Goal: Information Seeking & Learning: Learn about a topic

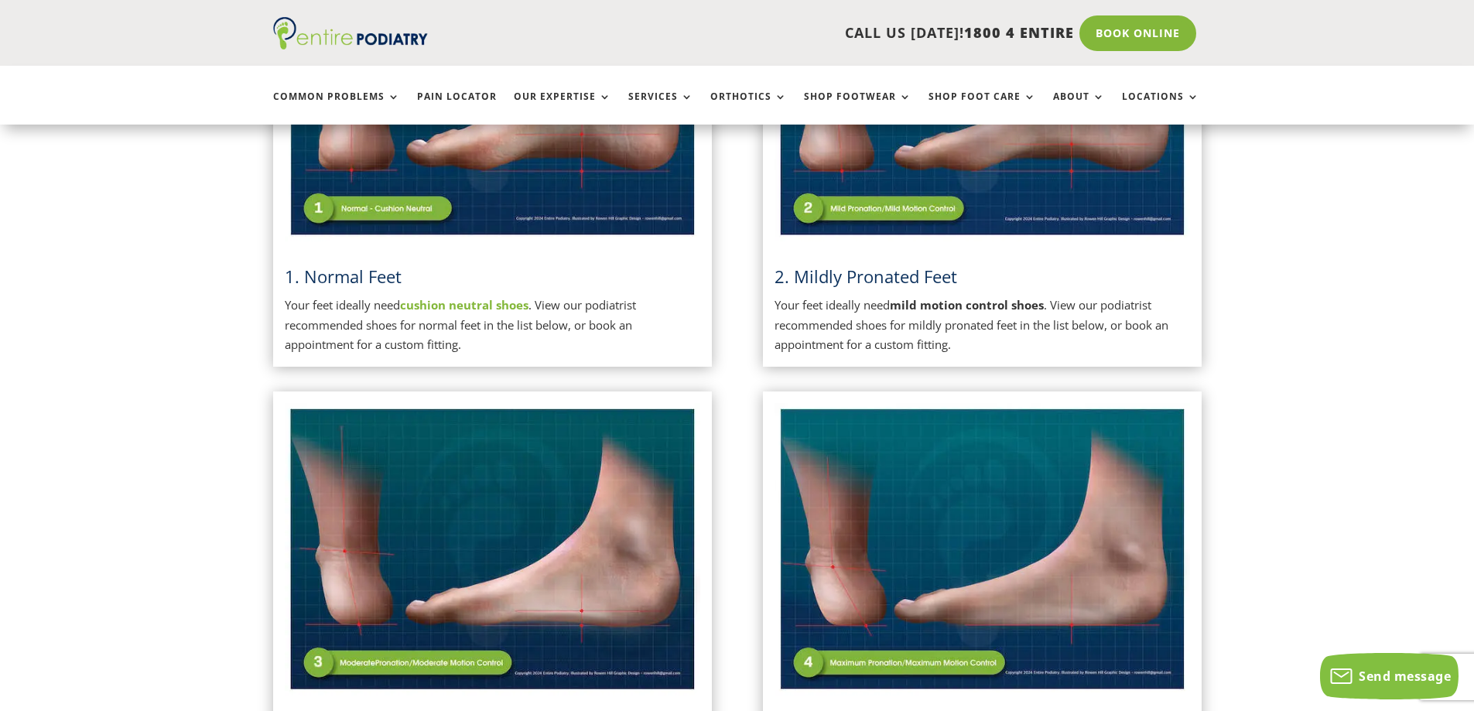
scroll to position [433, 0]
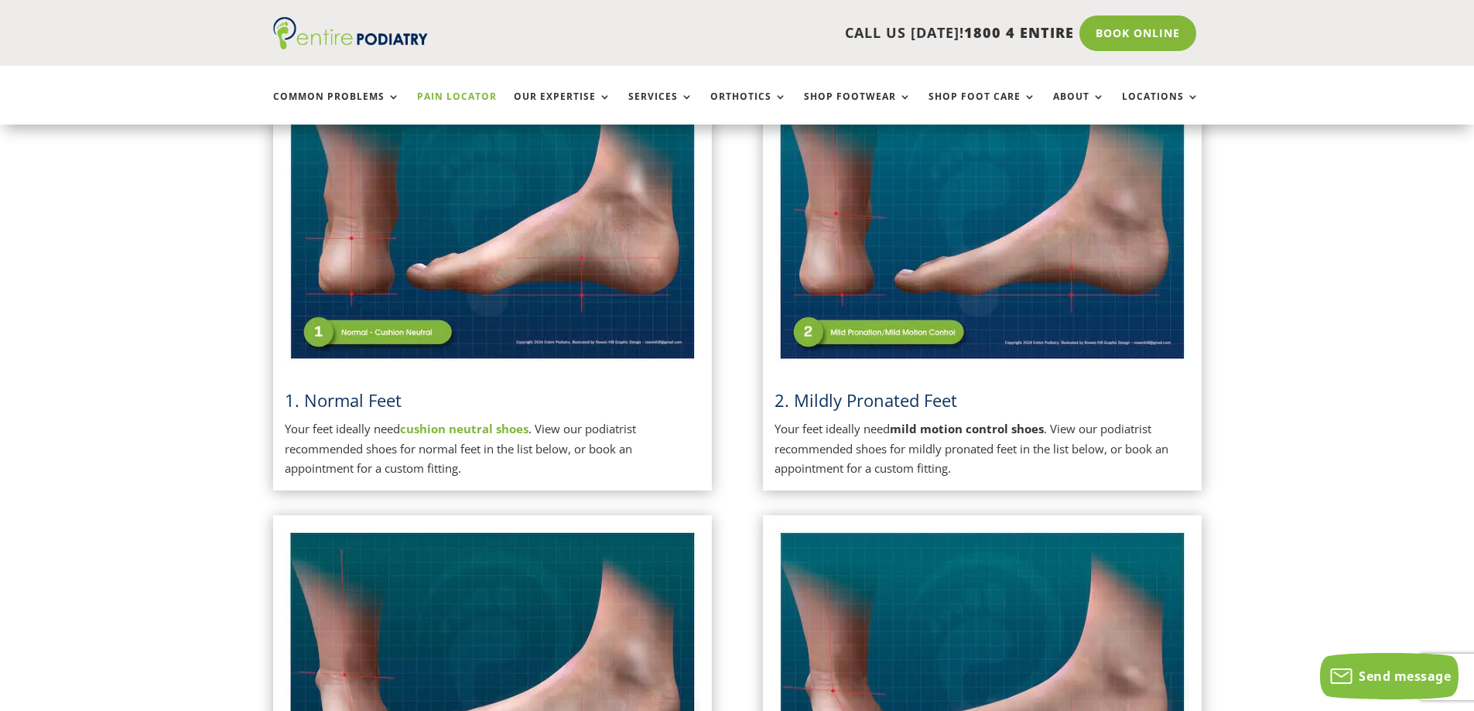
click at [466, 97] on link "Pain Locator" at bounding box center [457, 107] width 80 height 33
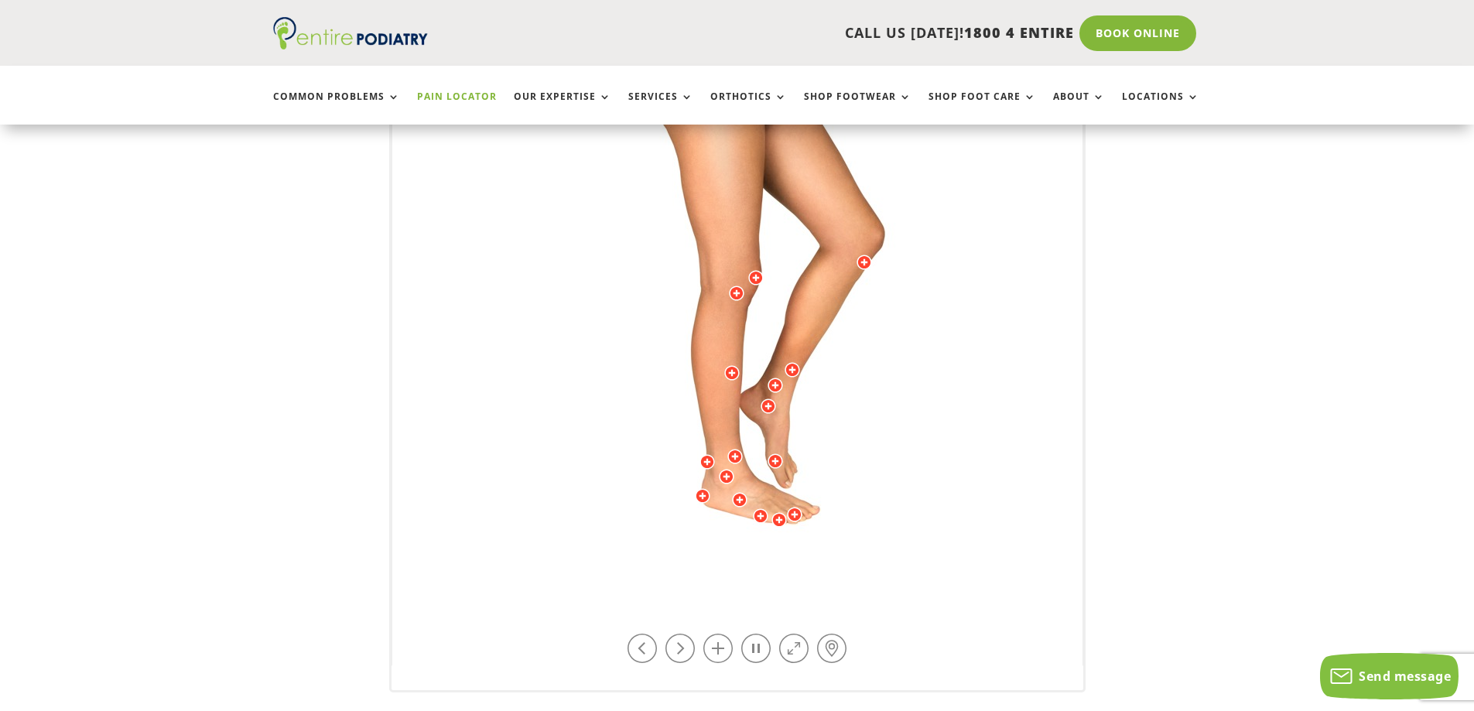
scroll to position [371, 0]
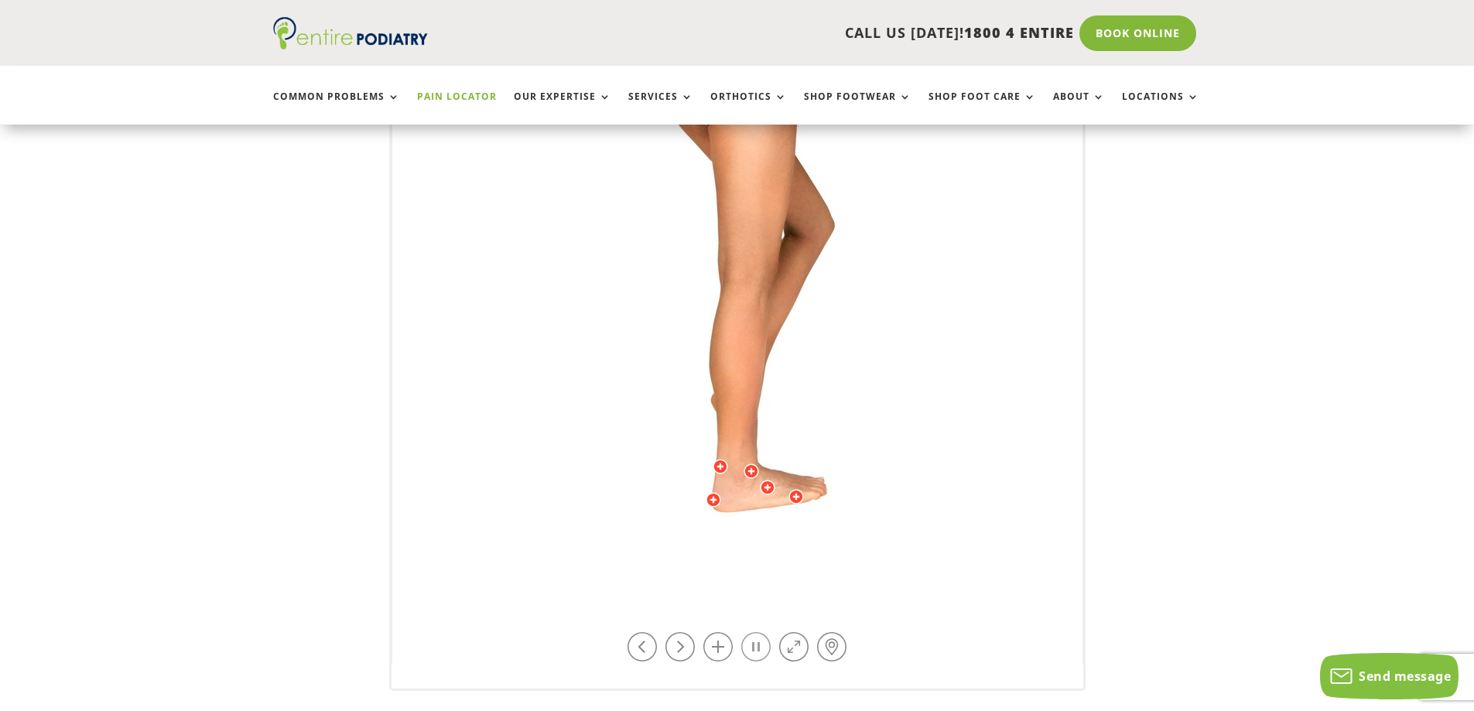
click at [753, 645] on link at bounding box center [755, 646] width 29 height 29
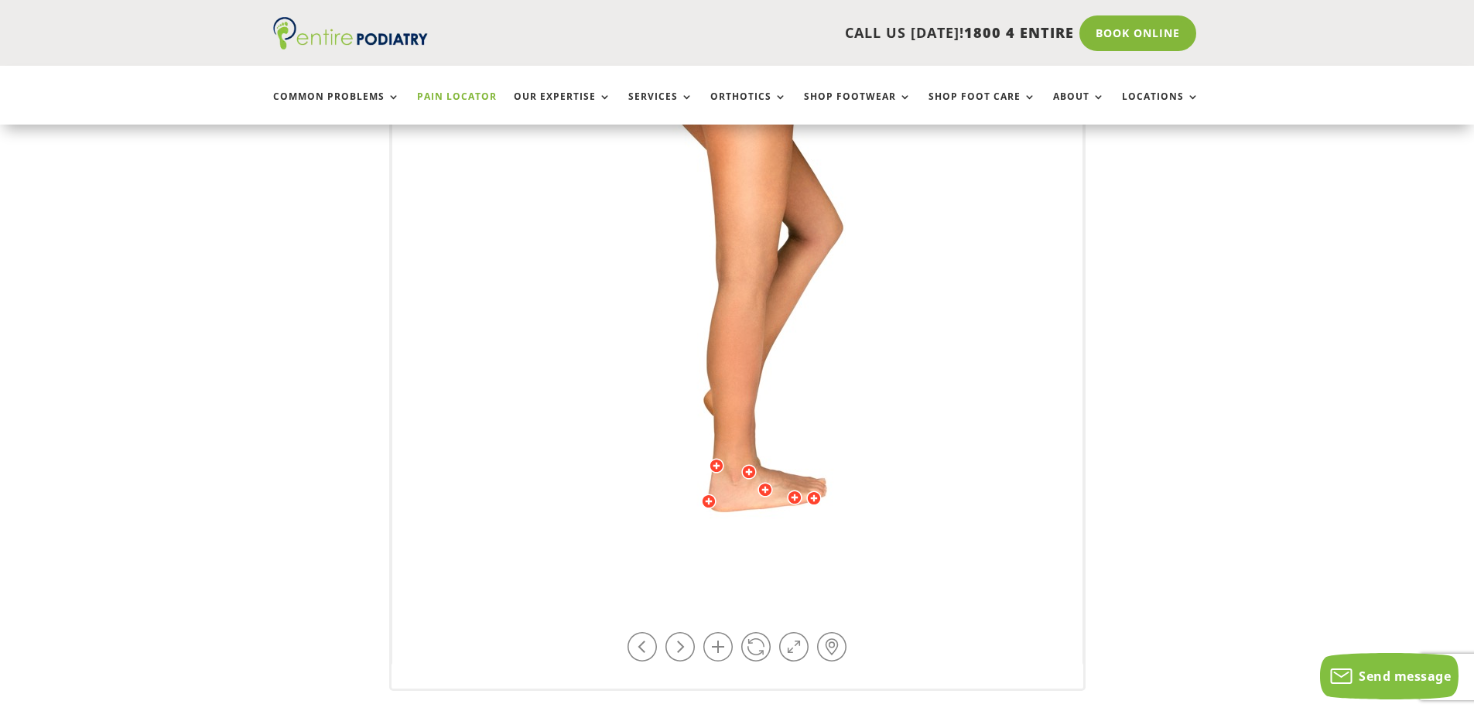
click at [766, 504] on img at bounding box center [737, 283] width 427 height 619
click at [762, 490] on div at bounding box center [764, 489] width 15 height 15
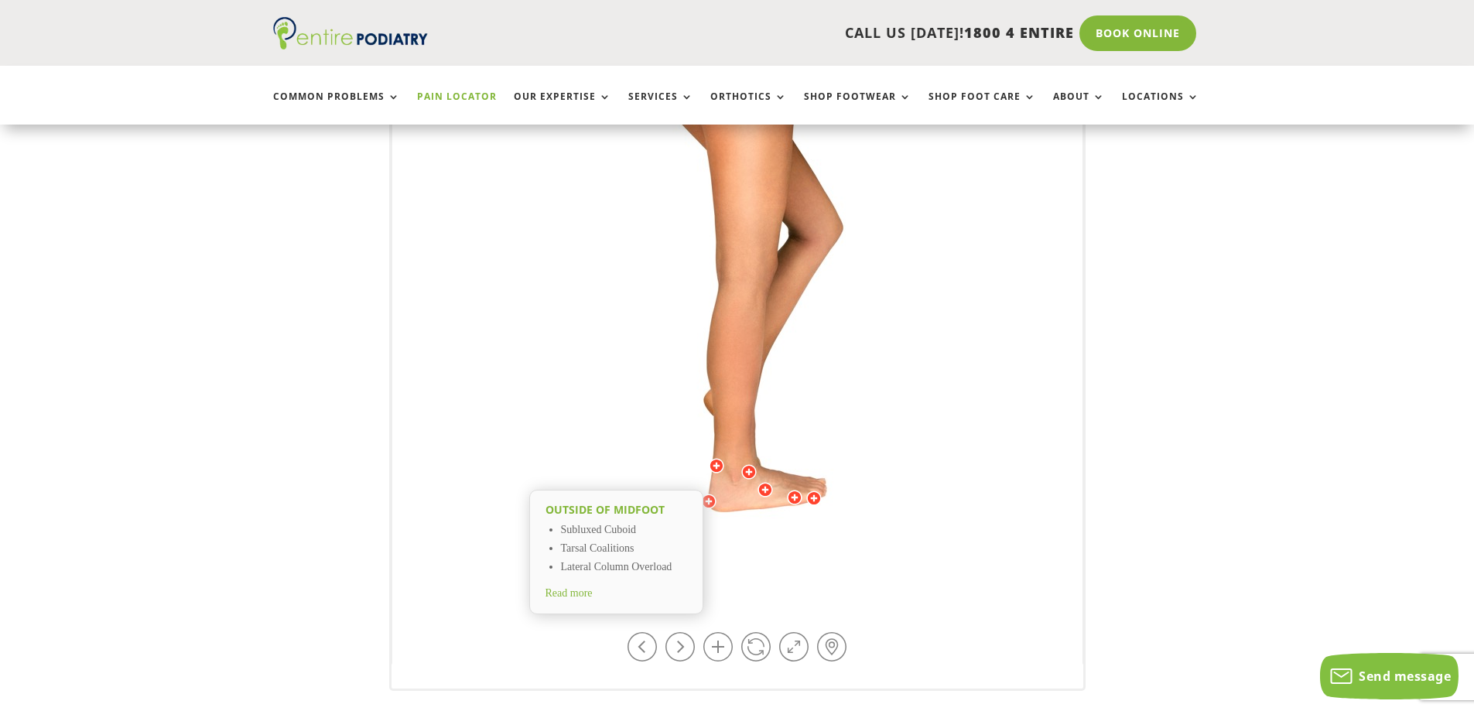
click at [638, 531] on li "Subluxed Cuboid" at bounding box center [624, 530] width 126 height 19
click at [627, 549] on li "Tarsal Coalitions" at bounding box center [624, 549] width 126 height 19
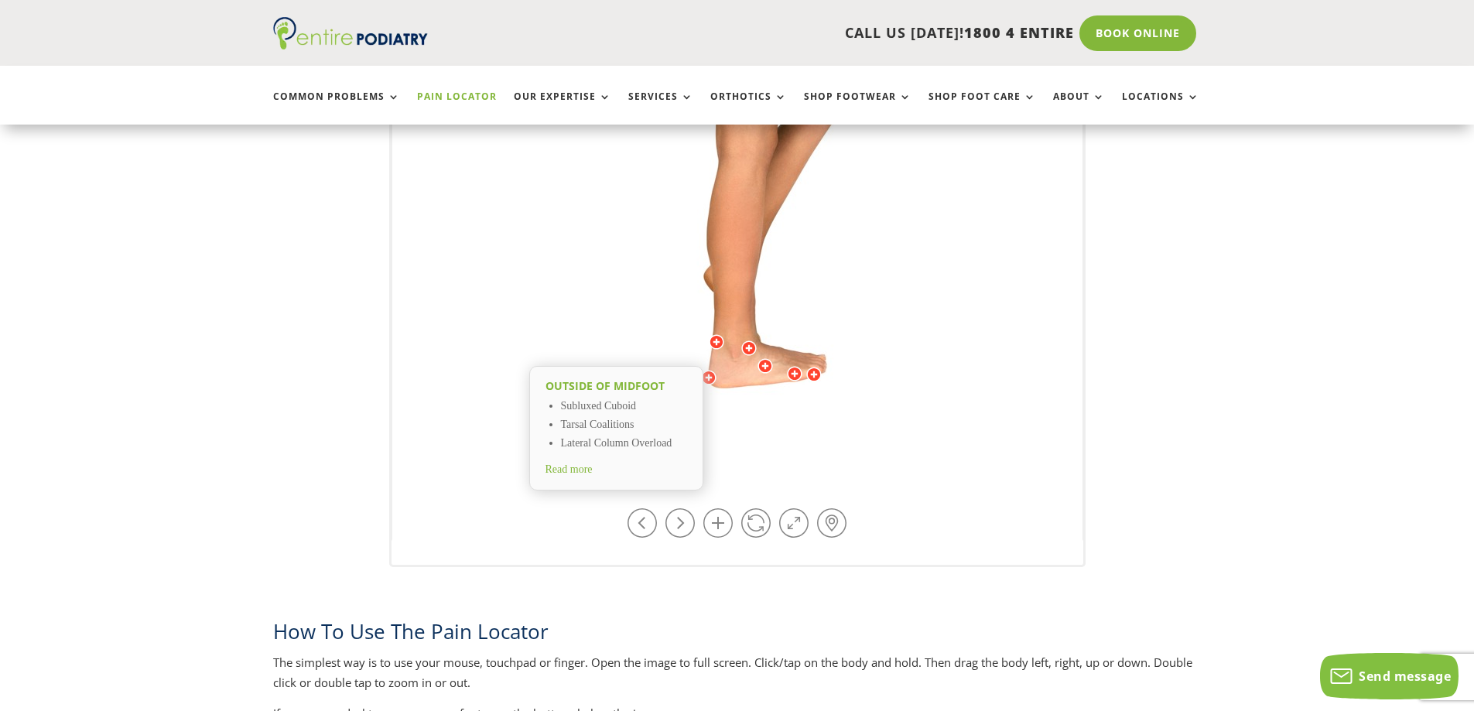
scroll to position [433, 0]
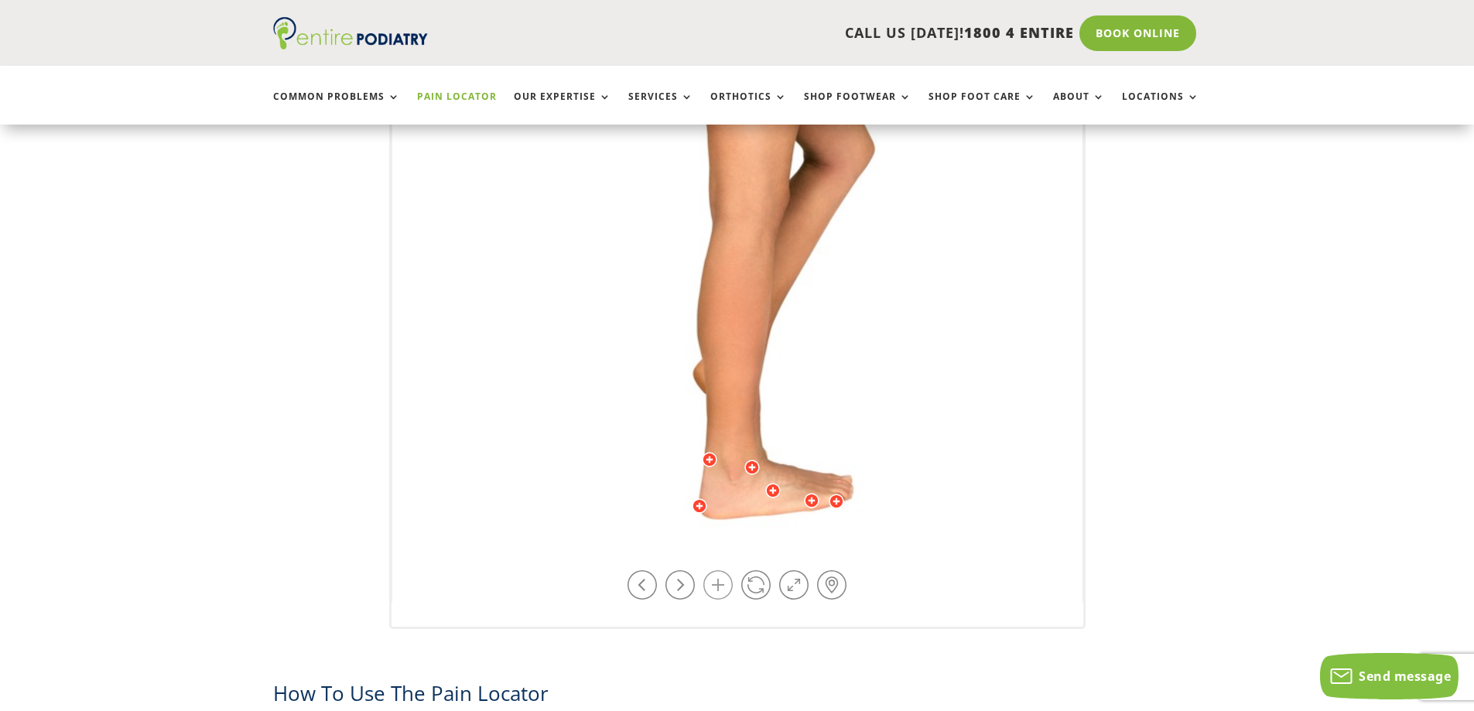
click at [716, 585] on link at bounding box center [717, 584] width 29 height 29
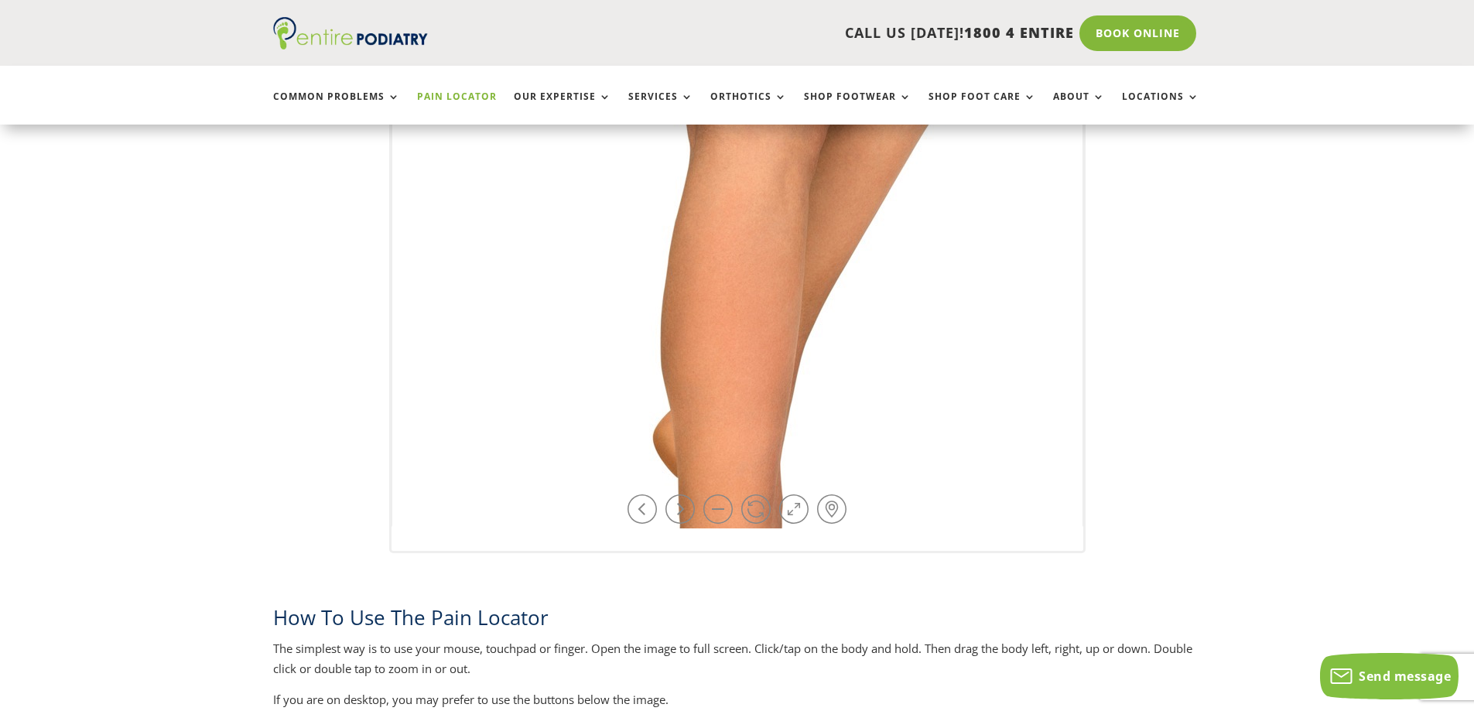
scroll to position [557, 0]
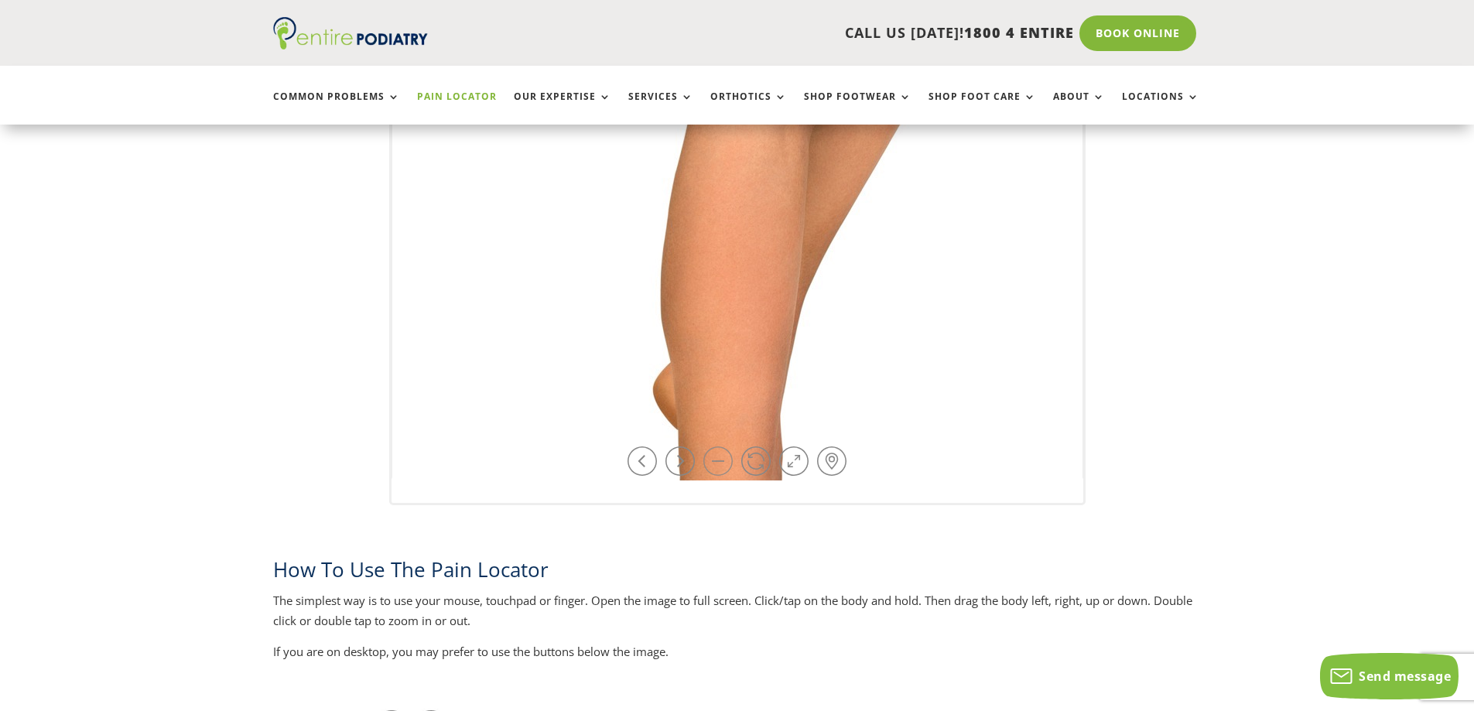
click at [714, 460] on link at bounding box center [717, 460] width 29 height 29
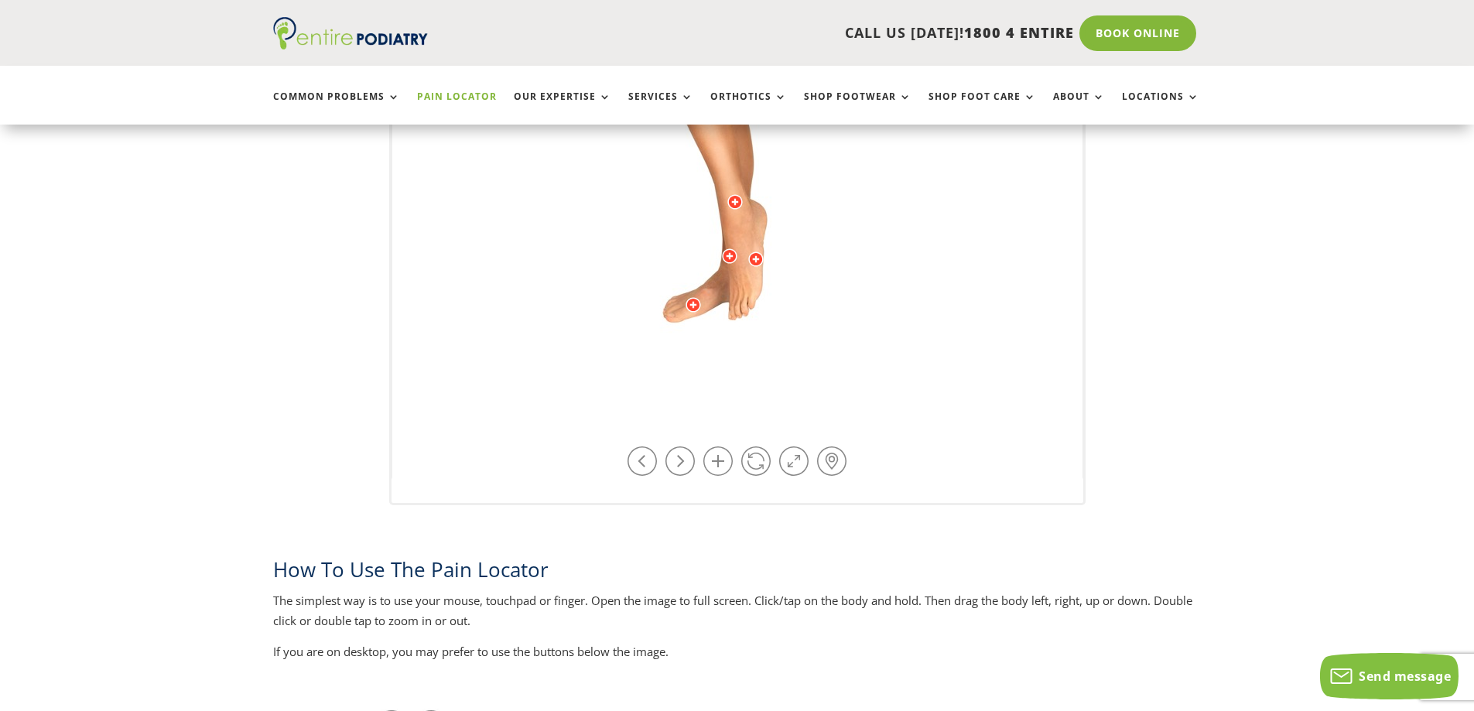
drag, startPoint x: 746, startPoint y: 227, endPoint x: 775, endPoint y: 191, distance: 46.8
click at [775, 191] on img at bounding box center [737, 97] width 427 height 619
click at [756, 257] on div at bounding box center [755, 258] width 15 height 15
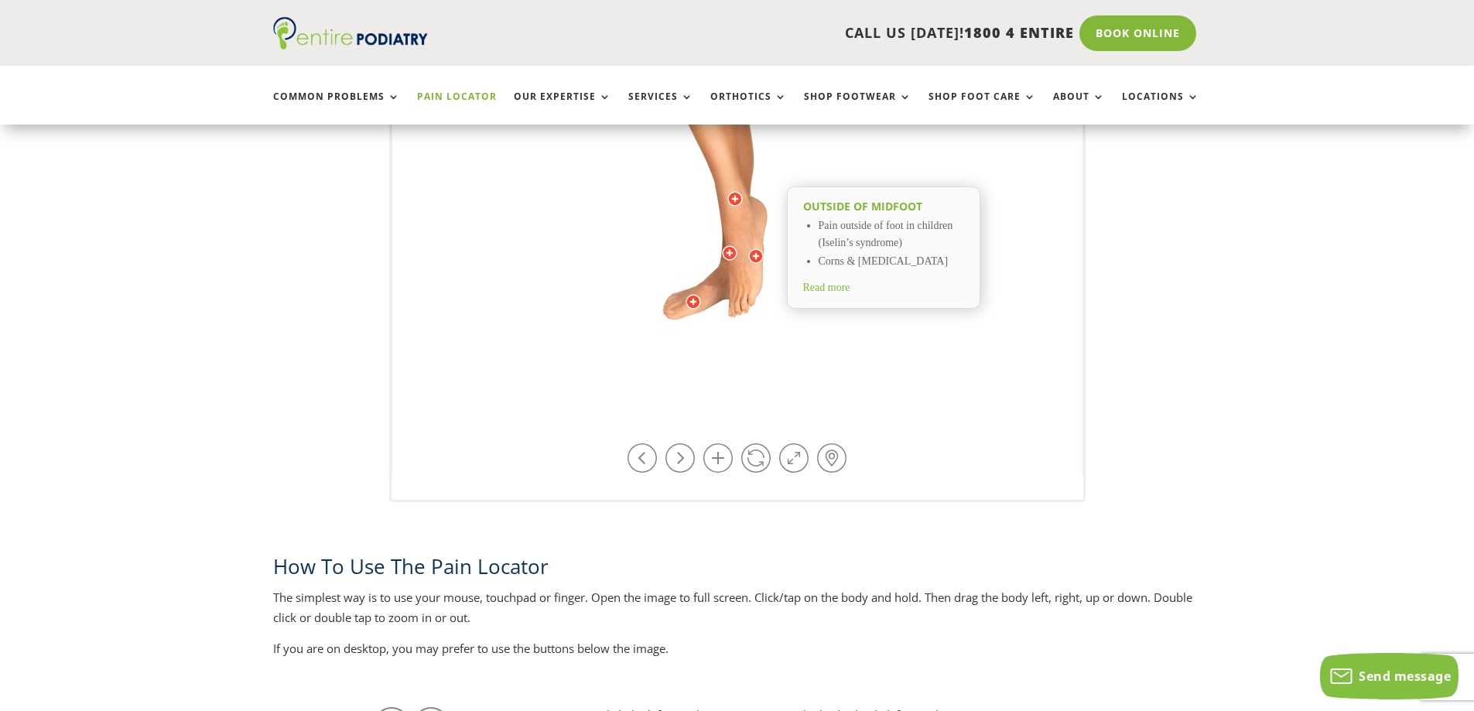
scroll to position [867, 0]
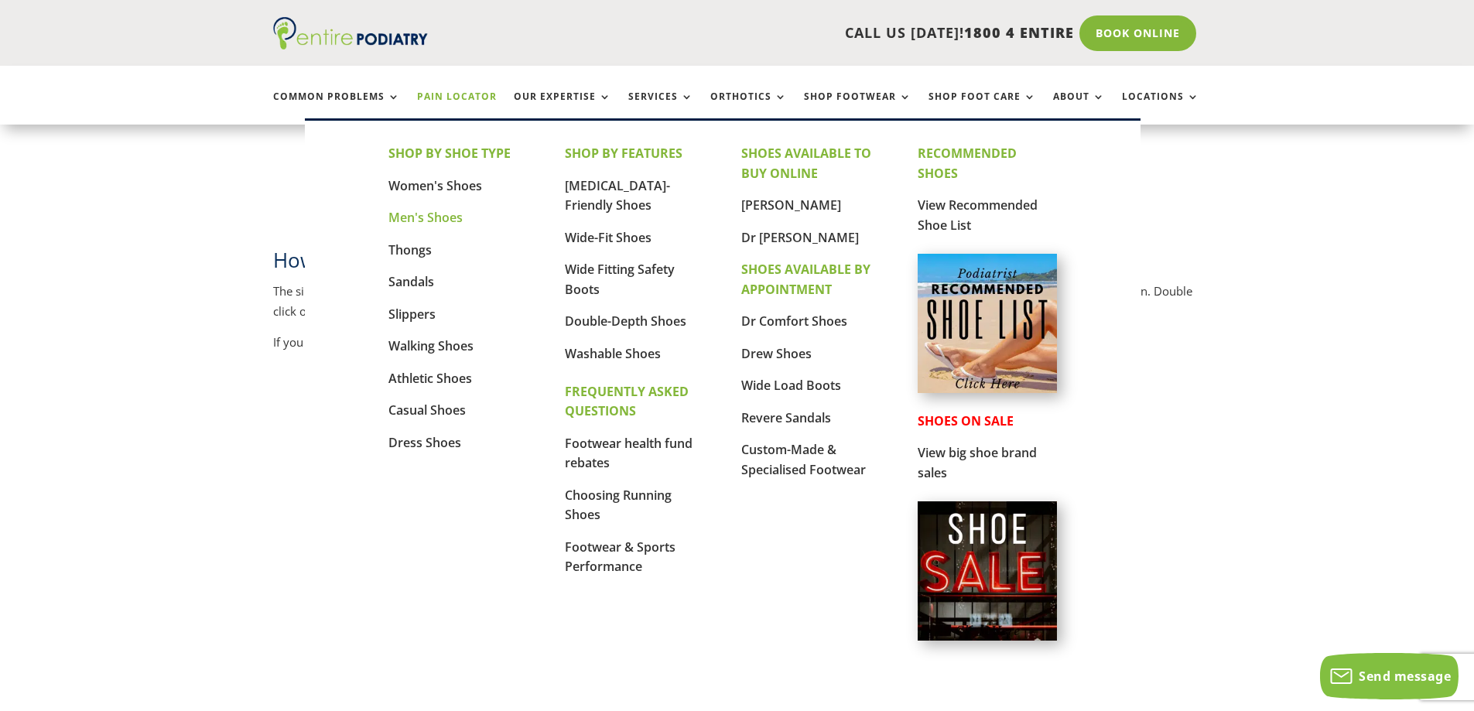
click at [418, 216] on link "Men's Shoes" at bounding box center [425, 217] width 74 height 17
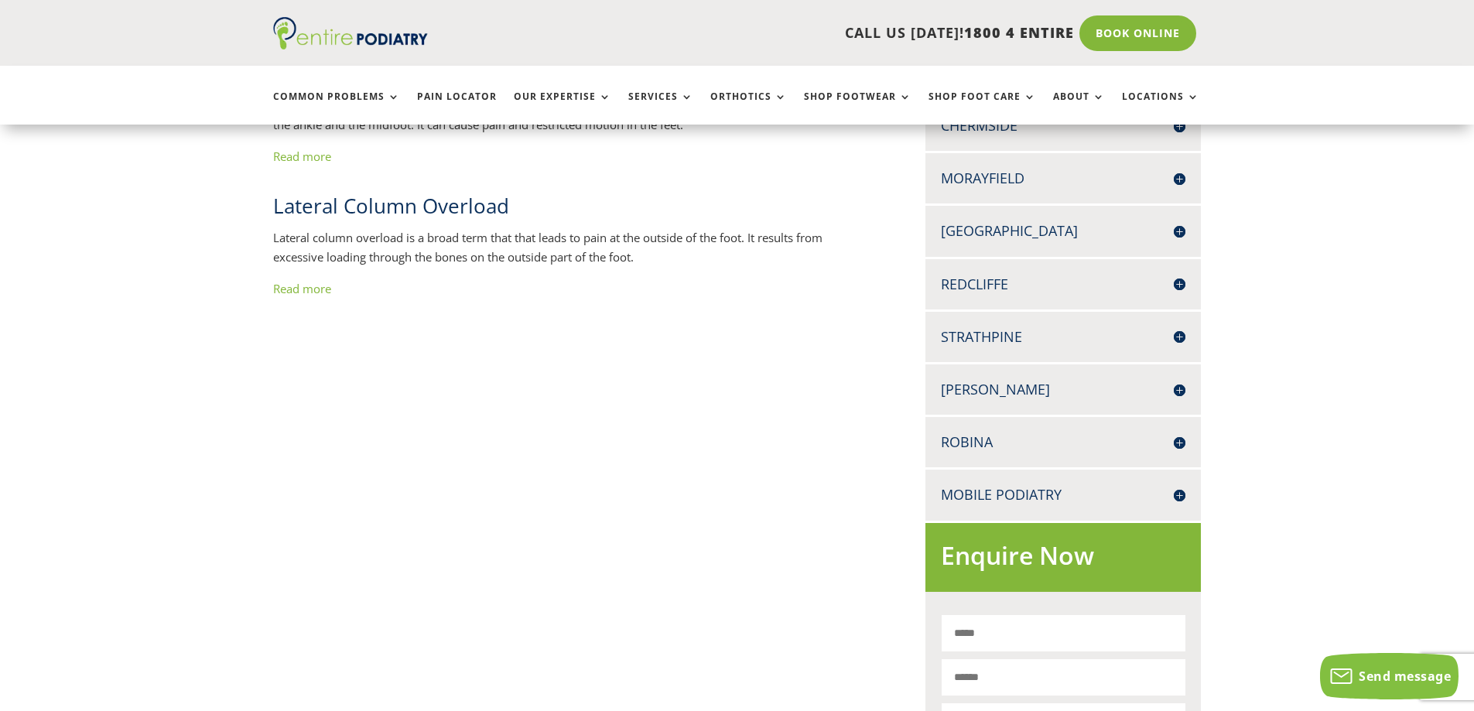
scroll to position [495, 0]
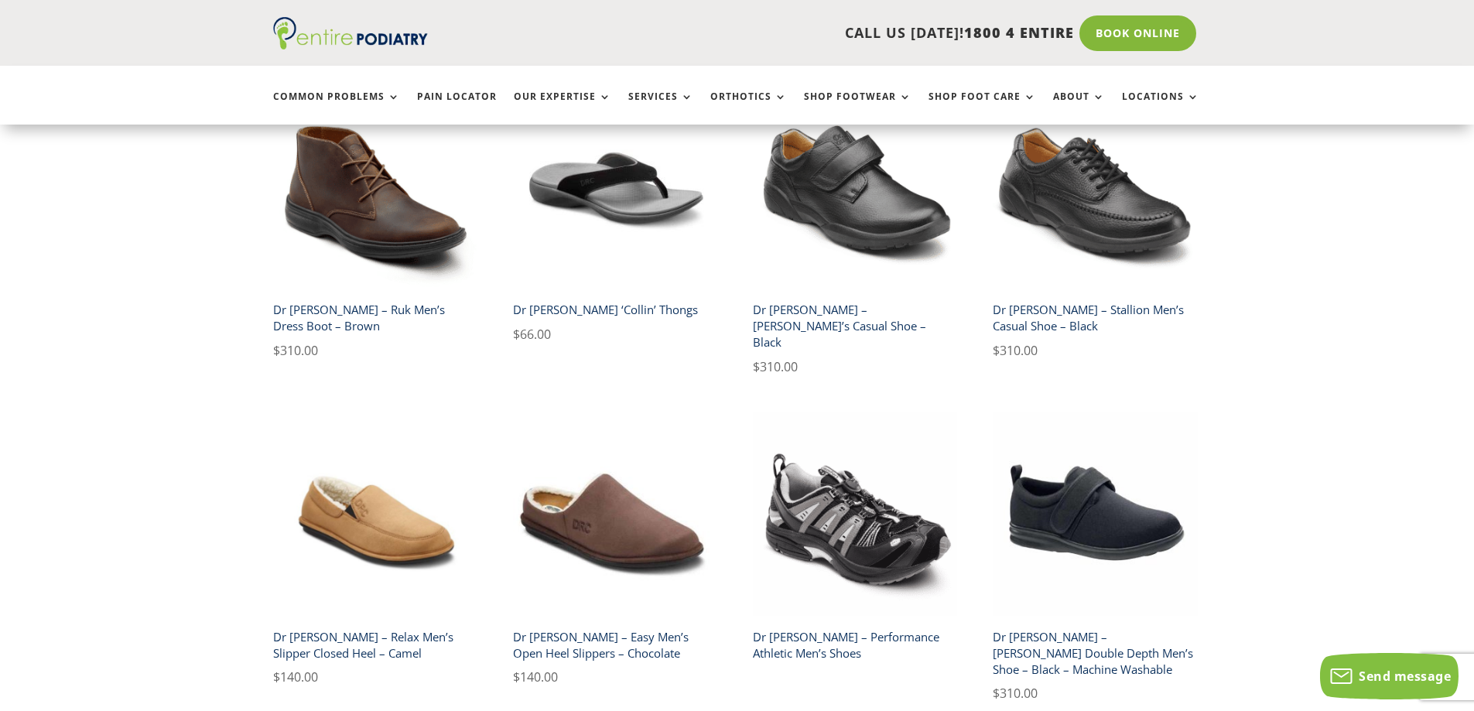
scroll to position [2724, 0]
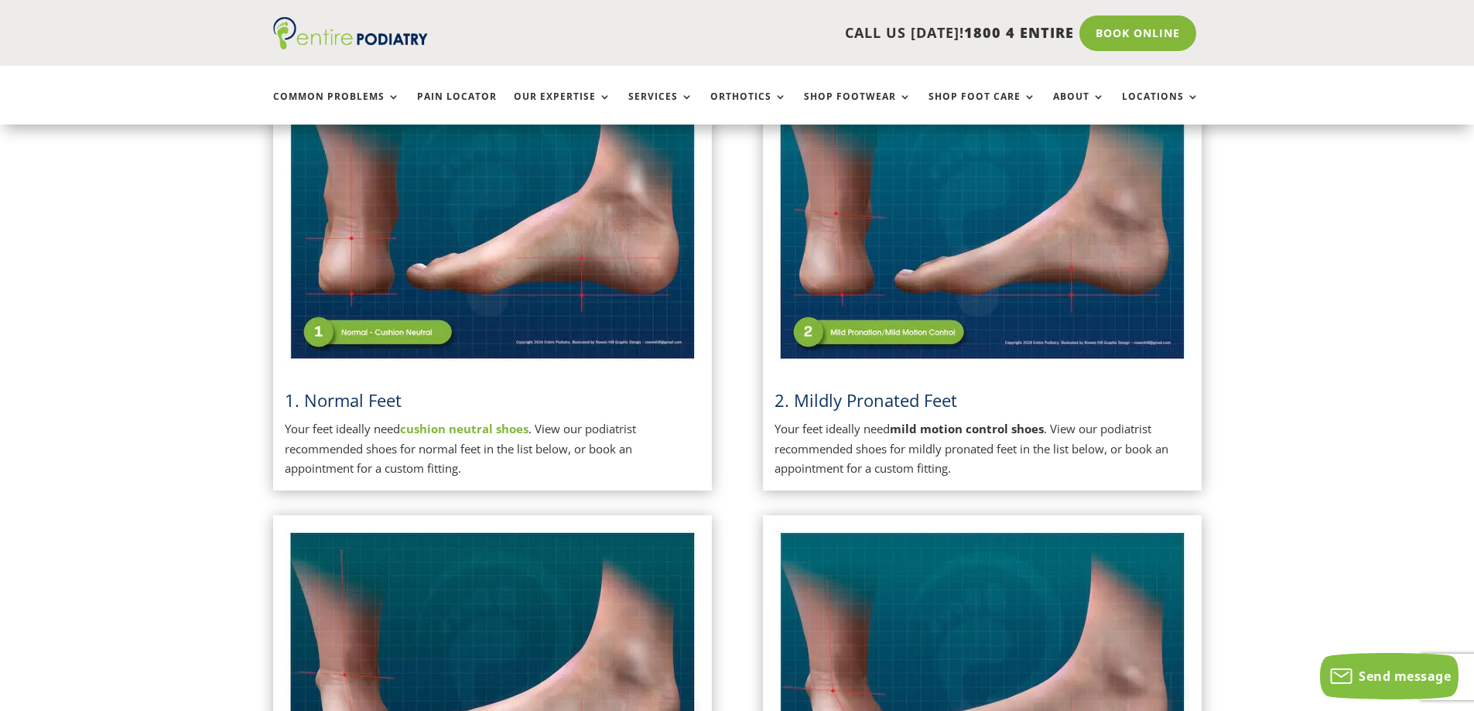
click at [846, 333] on img at bounding box center [982, 218] width 415 height 293
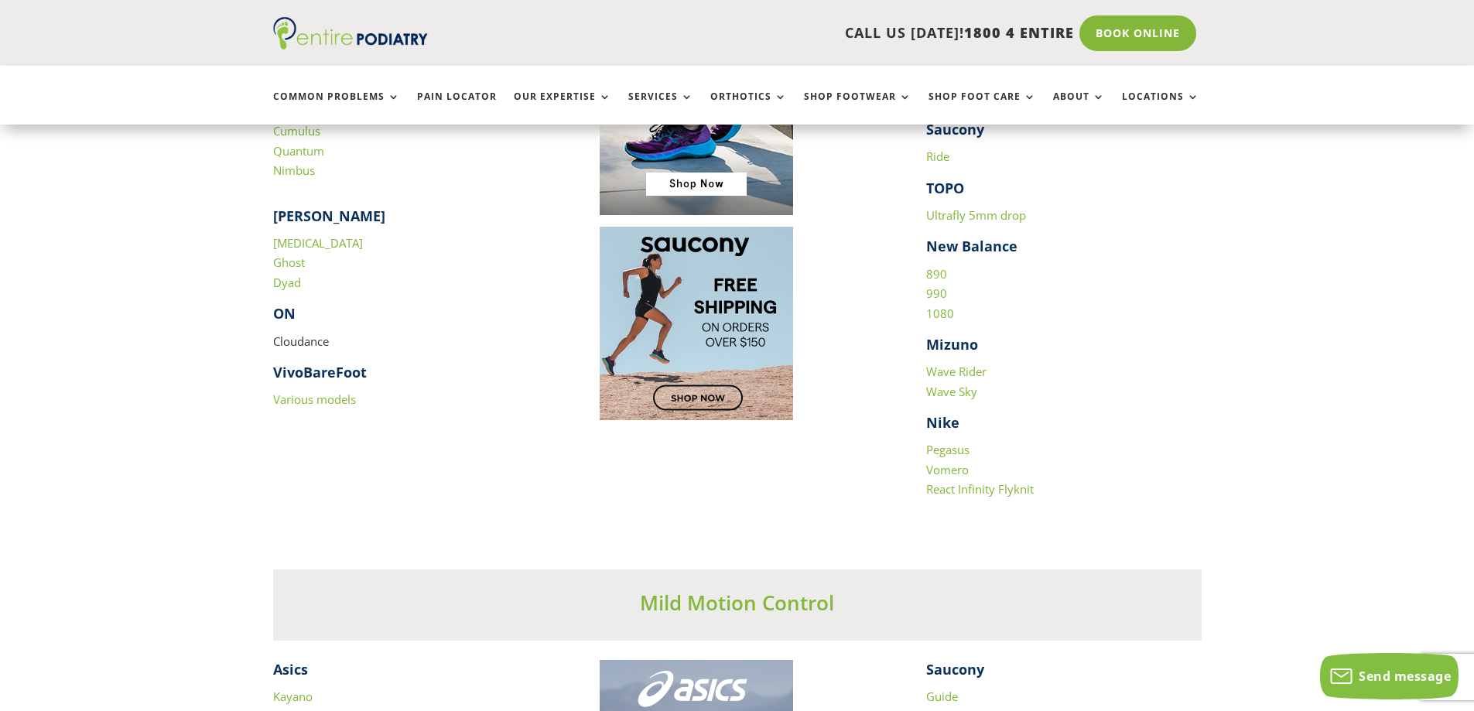
scroll to position [1981, 0]
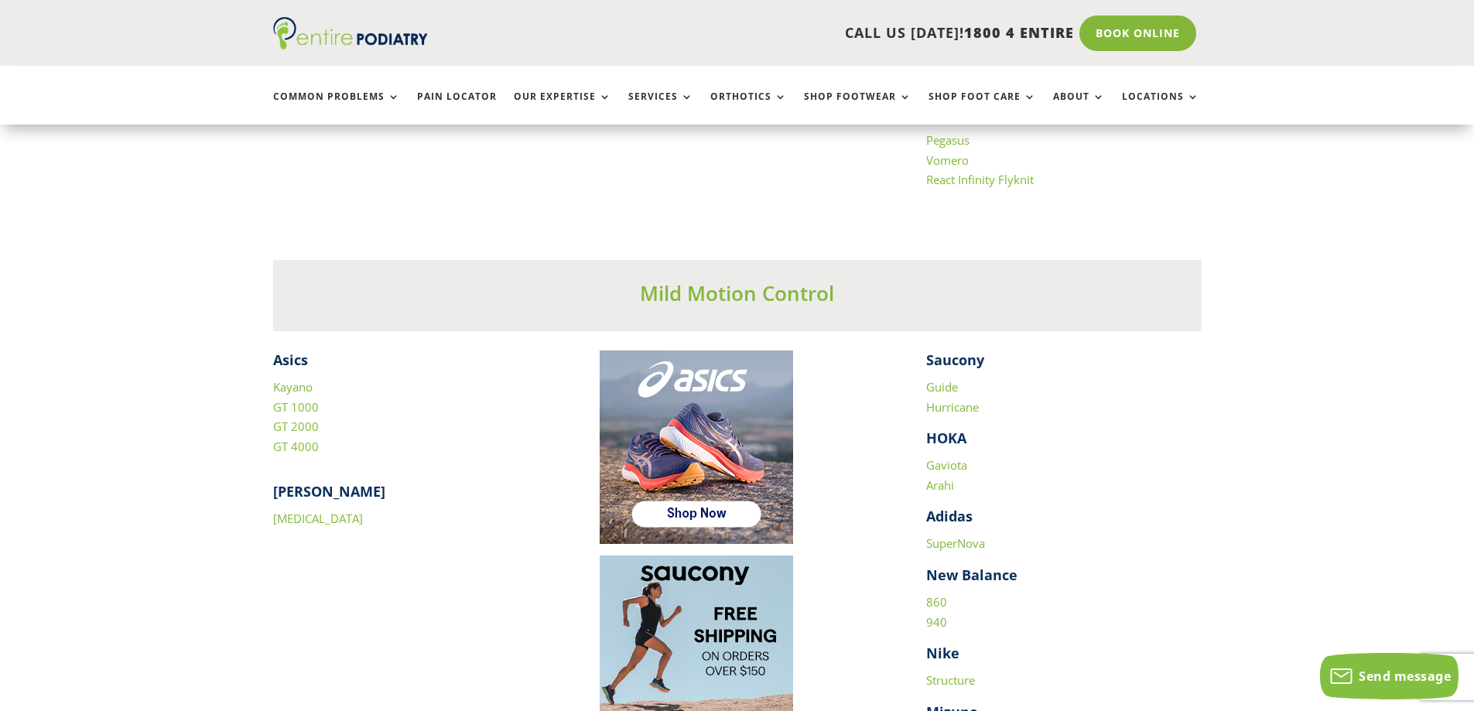
click at [306, 446] on link "GT 4000" at bounding box center [296, 446] width 46 height 15
